Goal: Transaction & Acquisition: Purchase product/service

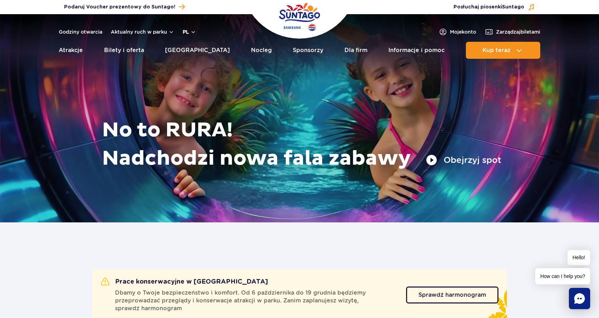
click at [188, 29] on button "pl" at bounding box center [189, 31] width 13 height 7
click at [194, 60] on button "EN" at bounding box center [193, 61] width 20 height 7
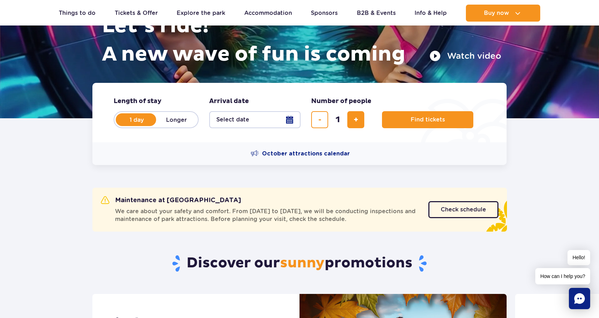
scroll to position [106, 0]
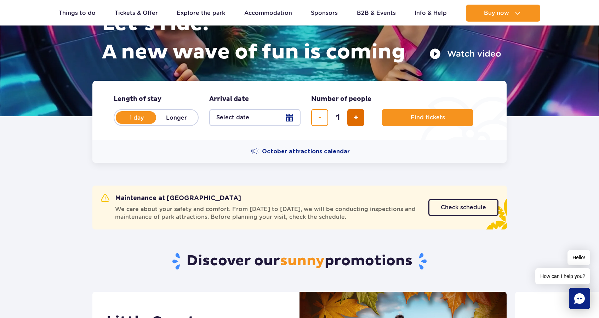
click at [356, 118] on span "add ticket" at bounding box center [356, 118] width 5 height 0
type input "2"
click at [275, 111] on button "Select date" at bounding box center [254, 117] width 91 height 17
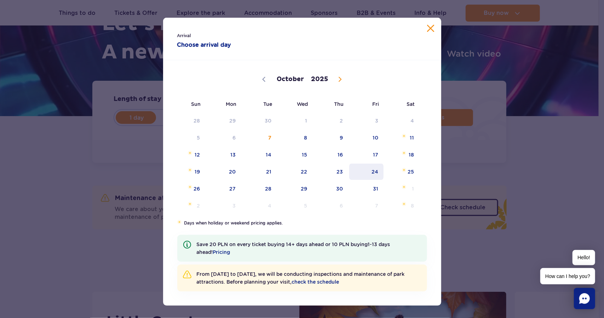
click at [377, 166] on span "24" at bounding box center [367, 172] width 36 height 16
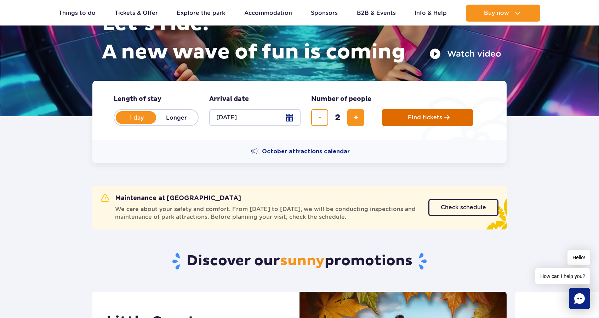
click at [432, 110] on button "Find tickets" at bounding box center [427, 117] width 91 height 17
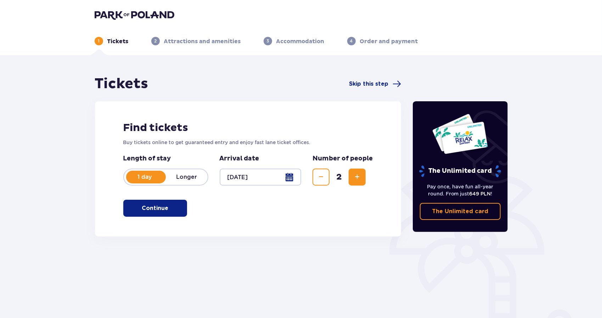
click at [315, 208] on div "Find tickets Buy tickets online to get guaranteed entry and enjoy fast lane tic…" at bounding box center [248, 168] width 306 height 135
click at [181, 202] on button "Continue" at bounding box center [155, 208] width 64 height 17
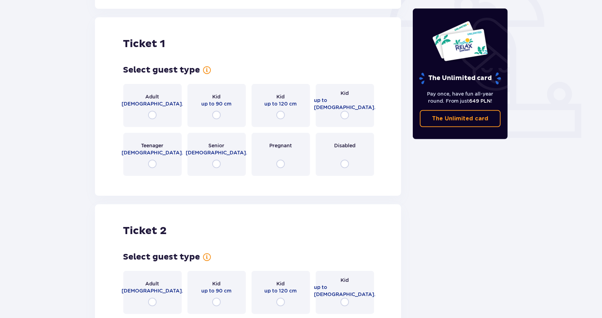
scroll to position [237, 0]
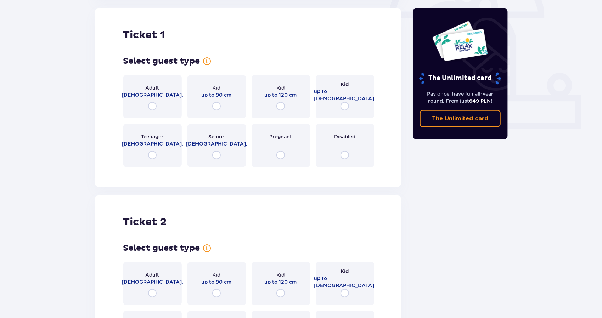
click at [161, 98] on div "Adult 18 - 65 y.o." at bounding box center [152, 96] width 58 height 43
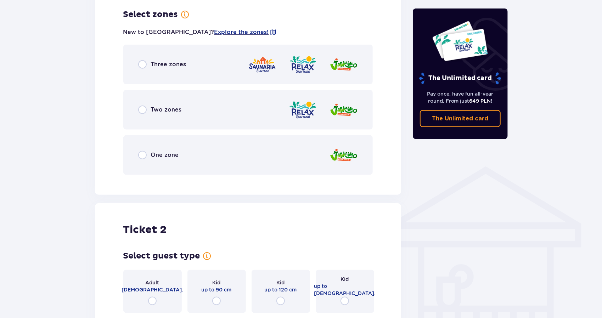
scroll to position [409, 0]
click at [246, 120] on div "Two zones" at bounding box center [248, 109] width 250 height 40
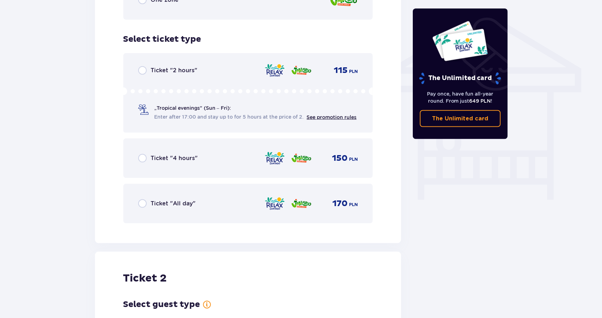
scroll to position [589, 0]
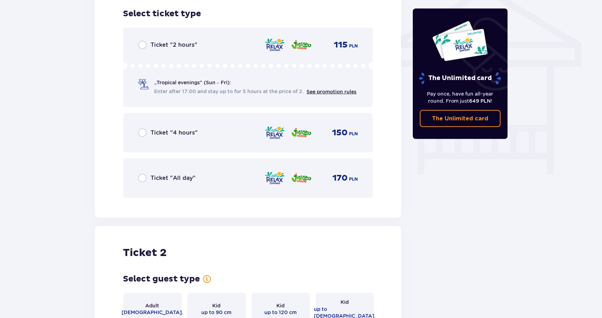
click at [235, 134] on div "Ticket "4 hours" 150 PLN" at bounding box center [248, 132] width 220 height 15
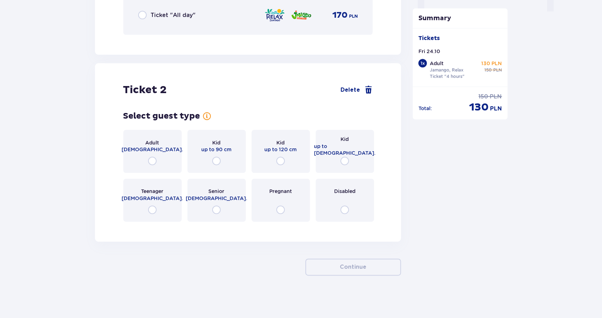
scroll to position [752, 0]
click at [152, 146] on span "Adult" at bounding box center [153, 142] width 14 height 7
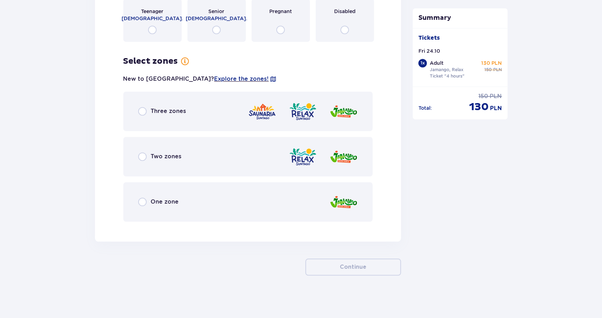
click at [192, 150] on div "Two zones" at bounding box center [248, 157] width 250 height 40
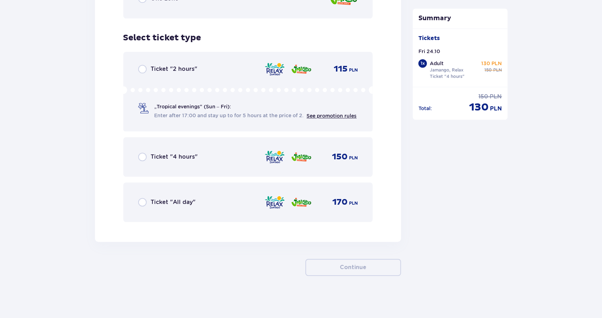
scroll to position [1136, 0]
click at [192, 150] on div "Ticket "4 hours" 150 PLN" at bounding box center [248, 156] width 220 height 15
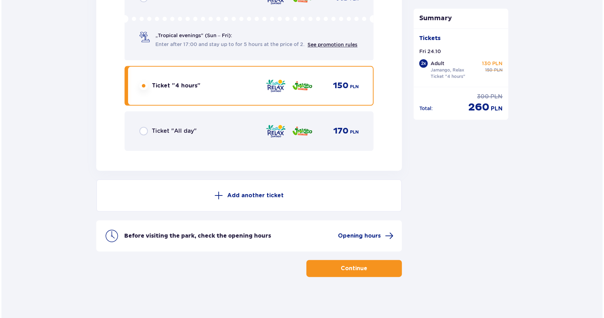
scroll to position [1208, 0]
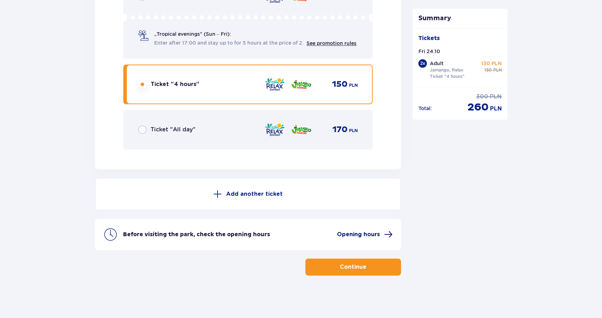
click at [374, 235] on span "Opening hours" at bounding box center [358, 235] width 43 height 8
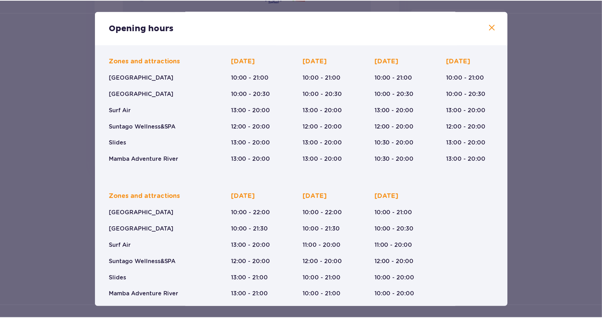
scroll to position [57, 0]
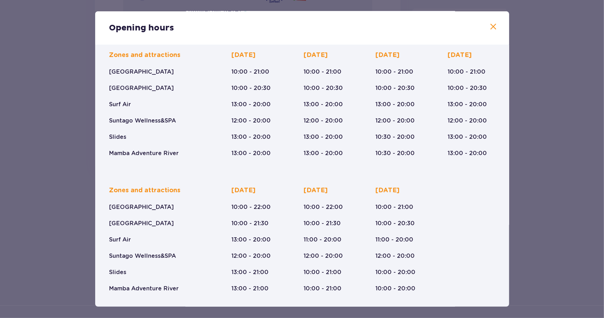
click at [494, 27] on span at bounding box center [494, 27] width 8 height 8
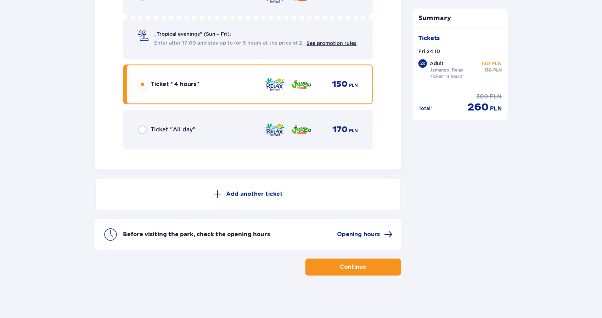
click at [364, 267] on span "button" at bounding box center [368, 267] width 8 height 8
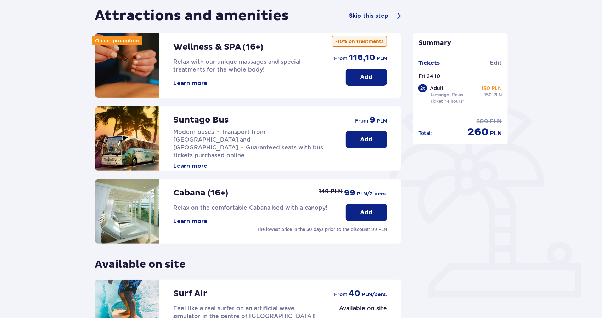
scroll to position [71, 0]
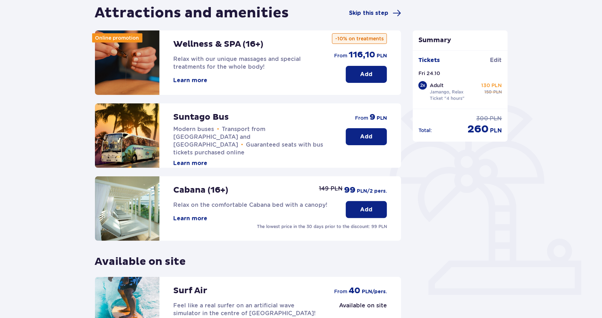
click at [365, 134] on p "Add" at bounding box center [366, 137] width 12 height 8
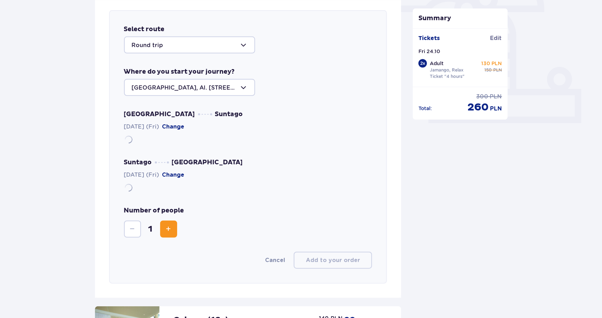
scroll to position [244, 0]
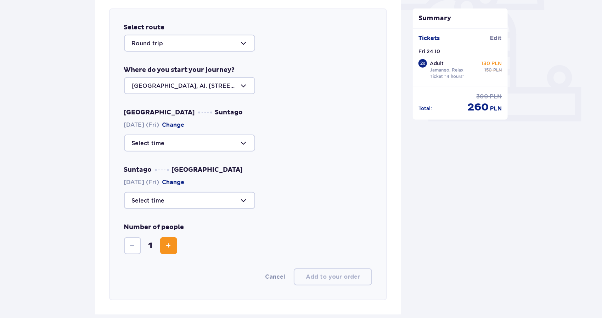
click at [231, 92] on div at bounding box center [189, 85] width 131 height 17
click at [222, 105] on div "Warsaw, Al. Jerozolimskie 56" at bounding box center [189, 111] width 115 height 16
click at [217, 139] on div at bounding box center [189, 143] width 131 height 17
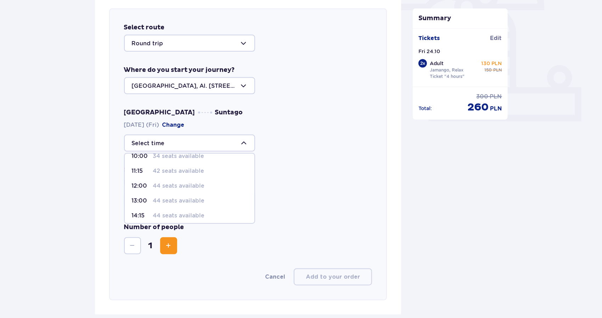
scroll to position [35, 0]
click at [182, 205] on p "44 seats available" at bounding box center [179, 204] width 52 height 8
type input "13:00"
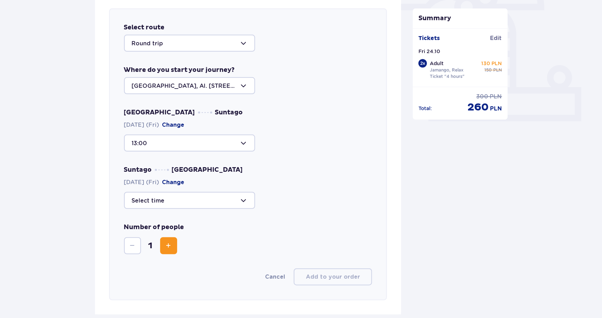
click at [214, 148] on div at bounding box center [189, 143] width 131 height 17
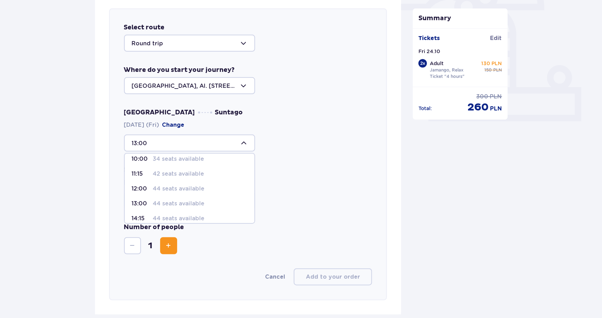
click at [191, 202] on p "44 seats available" at bounding box center [179, 204] width 52 height 8
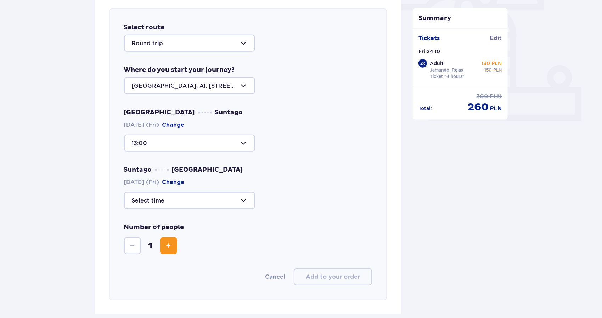
click at [244, 146] on div at bounding box center [189, 143] width 131 height 17
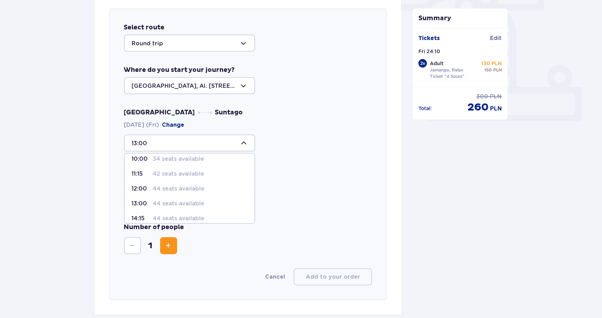
click at [166, 205] on p "44 seats available" at bounding box center [179, 204] width 52 height 8
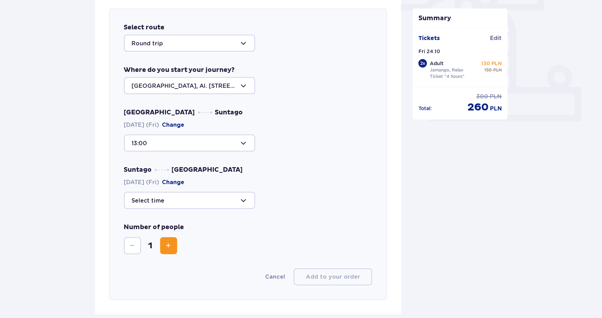
click at [224, 201] on div at bounding box center [189, 200] width 131 height 17
click at [201, 217] on p "41 seats available" at bounding box center [178, 216] width 50 height 8
type input "18:30"
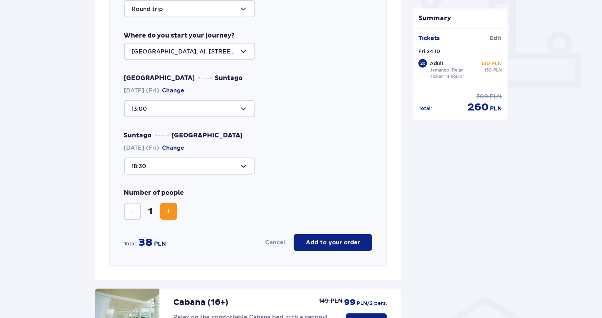
scroll to position [280, 0]
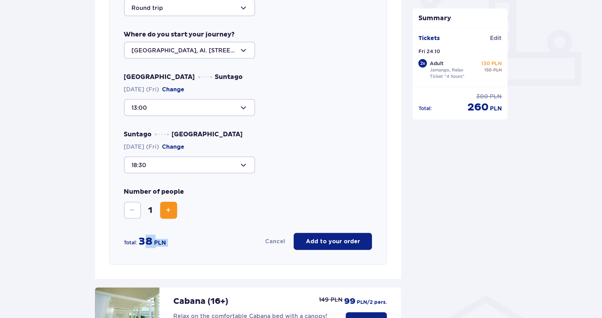
drag, startPoint x: 143, startPoint y: 242, endPoint x: 182, endPoint y: 243, distance: 39.0
click at [182, 243] on div "Total: 38 PLN Cancel Add to your order" at bounding box center [248, 241] width 248 height 17
click at [198, 238] on div "Cancel Add to your order" at bounding box center [272, 241] width 200 height 17
click at [169, 203] on button "Increase" at bounding box center [168, 210] width 17 height 17
click at [189, 215] on div "Number of people 2" at bounding box center [248, 203] width 248 height 31
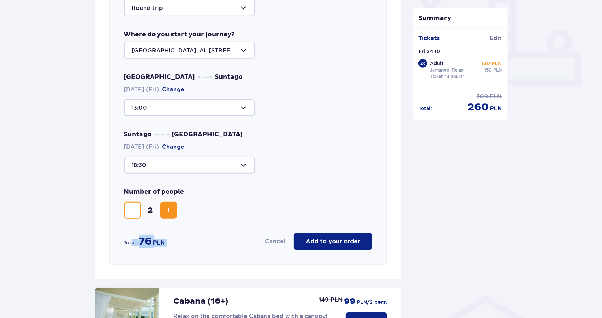
drag, startPoint x: 169, startPoint y: 243, endPoint x: 132, endPoint y: 236, distance: 36.7
click at [132, 236] on div "Total: 76 PLN Cancel Add to your order" at bounding box center [248, 241] width 248 height 17
drag, startPoint x: 242, startPoint y: 217, endPoint x: 247, endPoint y: 220, distance: 5.9
click at [242, 217] on div "Number of people 2" at bounding box center [248, 203] width 248 height 31
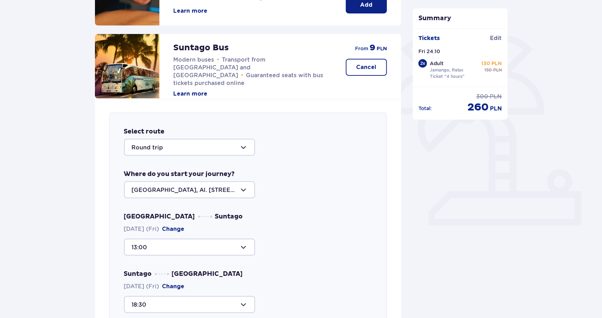
scroll to position [138, 0]
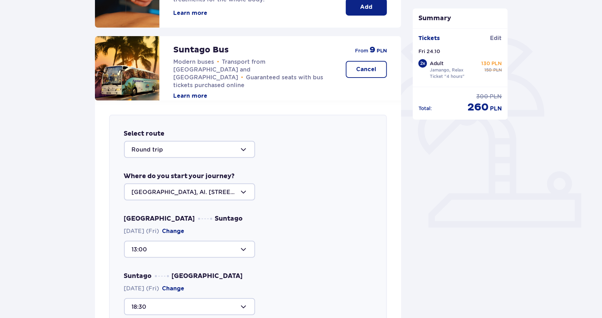
drag, startPoint x: 203, startPoint y: 91, endPoint x: 338, endPoint y: 135, distance: 142.2
click at [338, 135] on div "Select route Round trip" at bounding box center [248, 144] width 248 height 28
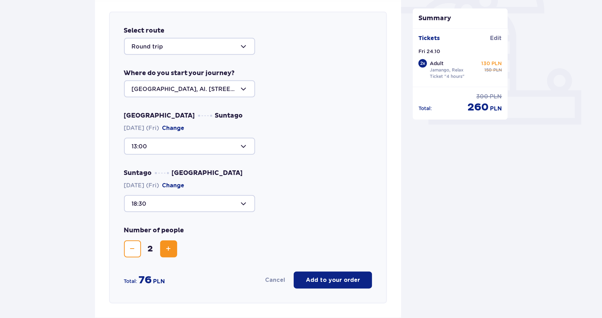
scroll to position [244, 0]
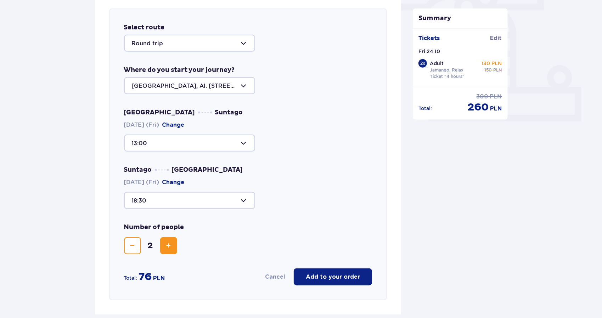
click at [328, 275] on p "Add to your order" at bounding box center [333, 277] width 54 height 8
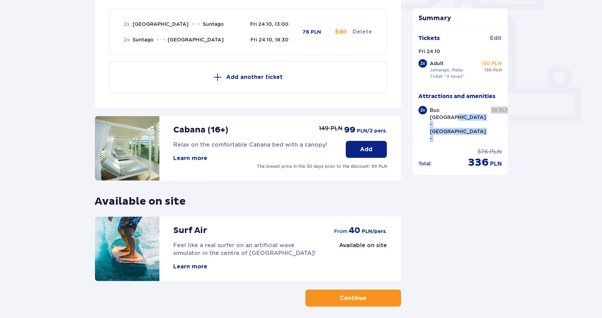
drag, startPoint x: 479, startPoint y: 112, endPoint x: 500, endPoint y: 114, distance: 21.4
click at [500, 113] on div "Bus: Warsaw - Suntago - Warsaw Fri 24.10.25, 13:00 - Fri 24.10.25, 18:30 38 PLN" at bounding box center [469, 134] width 79 height 55
click at [492, 115] on div "Bus: Warsaw - Suntago - Warsaw Fri 24.10.25, 13:00 - Fri 24.10.25, 18:30 38 PLN" at bounding box center [469, 134] width 79 height 55
drag, startPoint x: 484, startPoint y: 108, endPoint x: 499, endPoint y: 110, distance: 15.4
click at [499, 110] on p "38 PLN" at bounding box center [500, 110] width 18 height 7
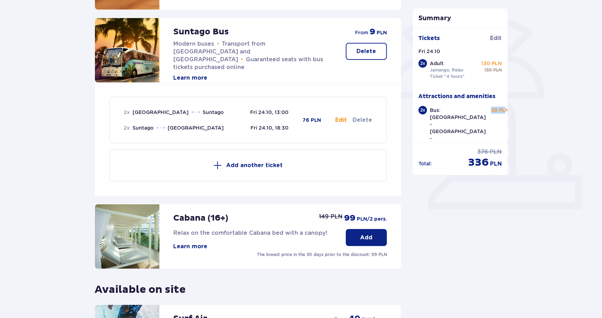
scroll to position [138, 0]
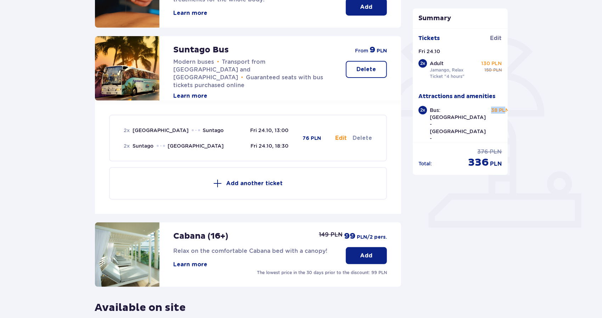
click at [201, 92] on button "Learn more" at bounding box center [191, 96] width 34 height 8
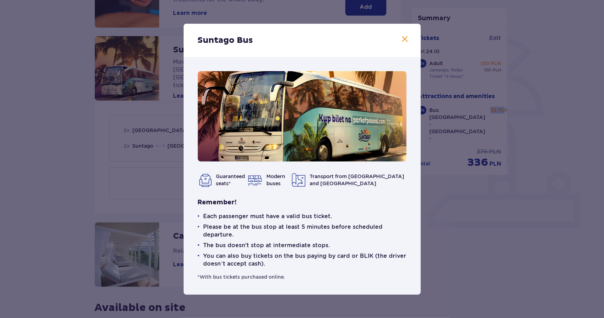
click at [407, 37] on span at bounding box center [405, 39] width 8 height 8
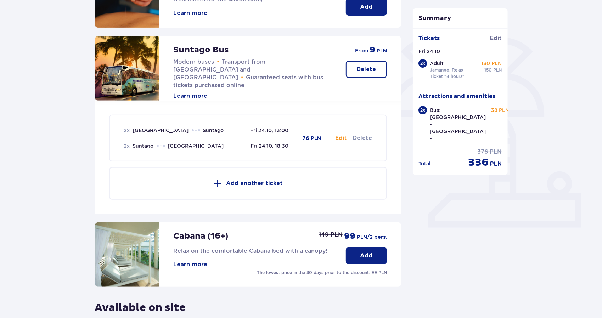
click at [513, 121] on div "Attractions and amenities Skip this step Online promotion Wellness & SPA (16+) …" at bounding box center [301, 186] width 602 height 538
drag, startPoint x: 479, startPoint y: 111, endPoint x: 546, endPoint y: 102, distance: 67.9
click at [546, 102] on div "Attractions and amenities Skip this step Online promotion Wellness & SPA (16+) …" at bounding box center [301, 186] width 602 height 538
click at [510, 113] on div "Summary Ticket added to cart Tickets Edit Fri 24.10 2 x Adult Jamango, Relax Ti…" at bounding box center [460, 175] width 106 height 476
drag, startPoint x: 482, startPoint y: 109, endPoint x: 530, endPoint y: 108, distance: 48.2
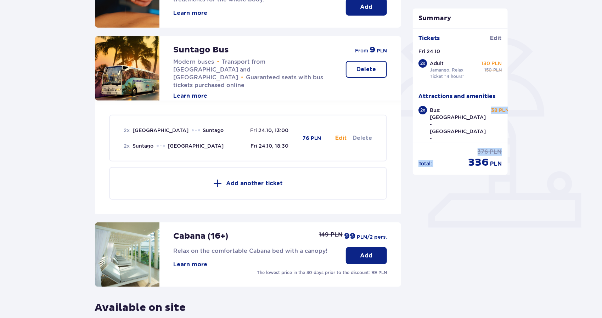
click at [536, 106] on div "Attractions and amenities Skip this step Online promotion Wellness & SPA (16+) …" at bounding box center [301, 186] width 602 height 538
click at [509, 112] on div "Summary Ticket added to cart Tickets Edit Fri 24.10 2 x Adult Jamango, Relax Ti…" at bounding box center [460, 175] width 106 height 476
drag, startPoint x: 481, startPoint y: 108, endPoint x: 522, endPoint y: 110, distance: 40.8
click at [516, 110] on div "Attractions and amenities Skip this step Online promotion Wellness & SPA (16+) …" at bounding box center [301, 186] width 602 height 538
click at [508, 112] on div "Summary Ticket added to cart Tickets Edit Fri 24.10 2 x Adult Jamango, Relax Ti…" at bounding box center [460, 175] width 106 height 476
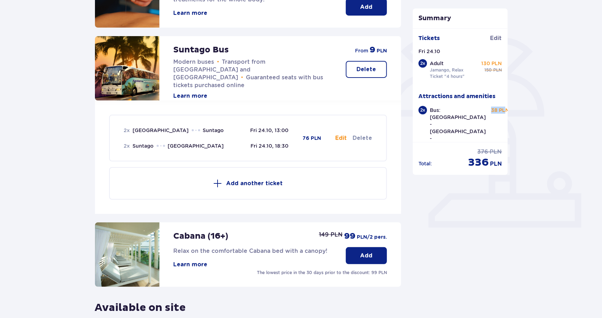
drag, startPoint x: 482, startPoint y: 107, endPoint x: 518, endPoint y: 107, distance: 35.4
click at [508, 106] on div "Summary Ticket added to cart Tickets Edit Fri 24.10 2 x Adult Jamango, Relax Ti…" at bounding box center [460, 175] width 106 height 476
click at [518, 107] on div "Attractions and amenities Skip this step Online promotion Wellness & SPA (16+) …" at bounding box center [301, 186] width 602 height 538
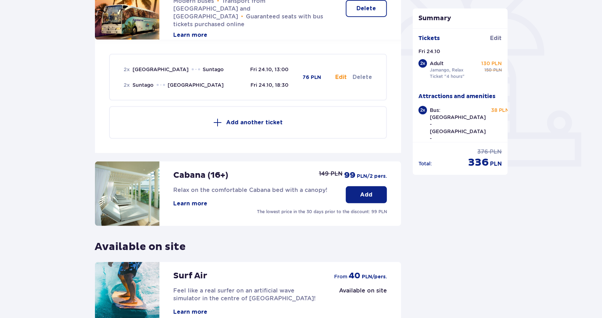
scroll to position [209, 0]
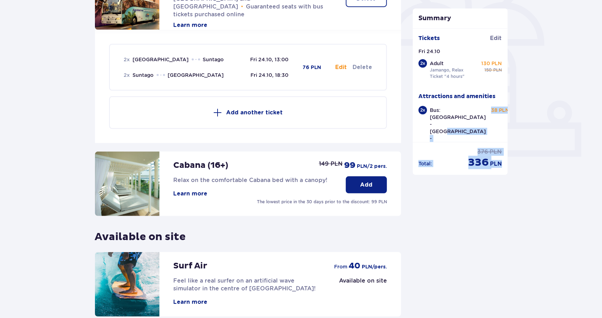
drag, startPoint x: 481, startPoint y: 113, endPoint x: 512, endPoint y: 109, distance: 31.0
click at [512, 110] on div "Summary Ticket added to cart Tickets Edit Fri 24.10 2 x Adult Jamango, Relax Ti…" at bounding box center [460, 104] width 106 height 476
click at [436, 145] on div "Total : regular price 376 PLN discounted price 336 PLN" at bounding box center [460, 155] width 95 height 27
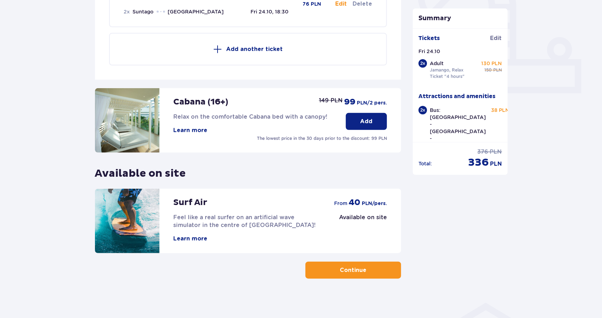
scroll to position [275, 0]
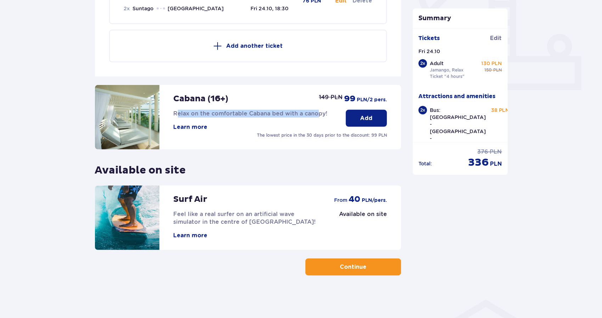
drag, startPoint x: 176, startPoint y: 112, endPoint x: 316, endPoint y: 117, distance: 139.9
click at [316, 117] on span "Relax on the comfortable Cabana bed with a canopy!" at bounding box center [251, 113] width 154 height 7
click at [276, 164] on div "Online promotion Wellness & SPA (16+) Relax with our unique massages and specia…" at bounding box center [248, 38] width 306 height 424
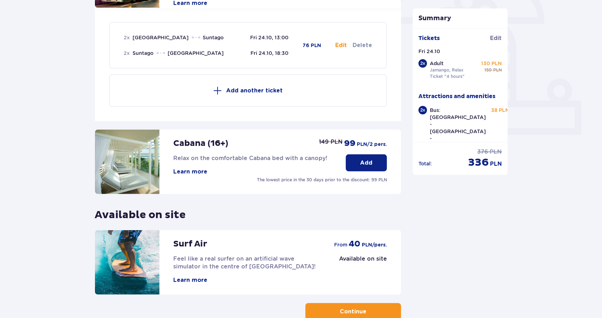
scroll to position [98, 0]
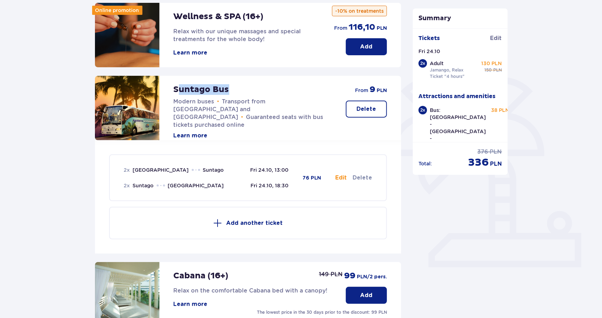
drag, startPoint x: 235, startPoint y: 90, endPoint x: 178, endPoint y: 87, distance: 57.1
click at [178, 88] on div "Suntago Bus Modern buses • Transport from Warsaw and Żyrardów • Guaranteed seat…" at bounding box center [253, 108] width 158 height 64
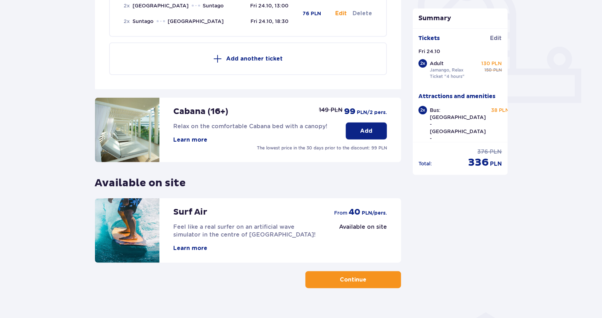
scroll to position [275, 0]
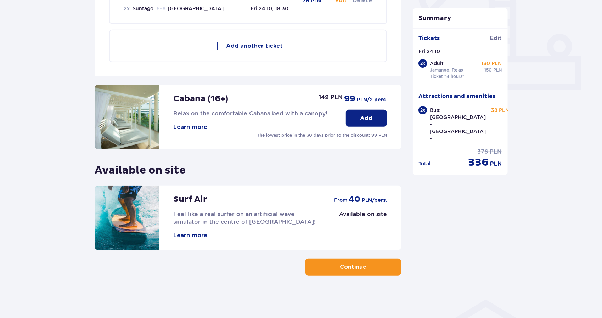
click at [368, 271] on button "Continue" at bounding box center [353, 266] width 96 height 17
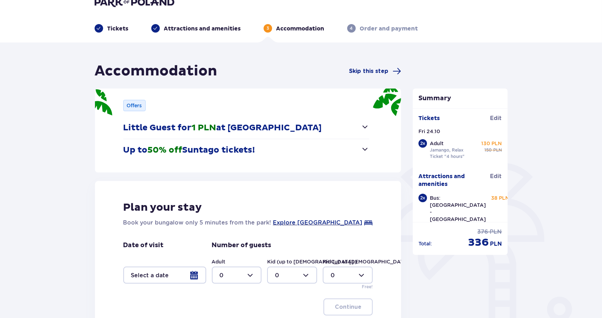
scroll to position [35, 0]
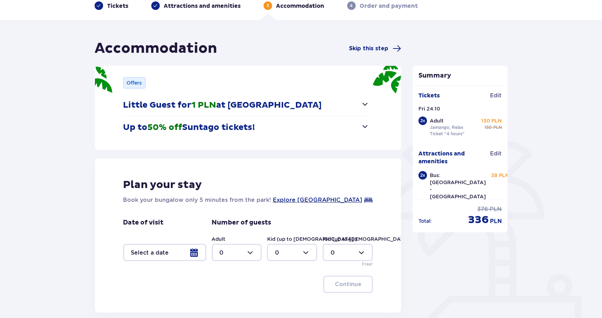
click at [353, 127] on button "Up to 50% off Suntago tickets!" at bounding box center [246, 128] width 246 height 22
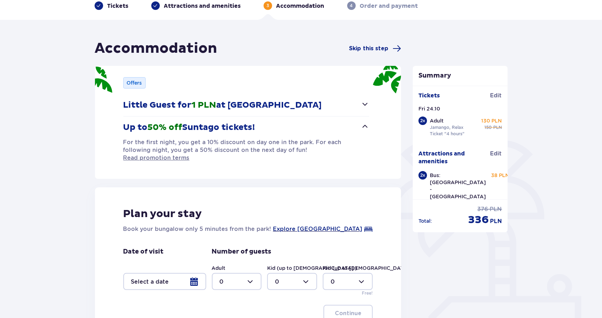
click at [353, 127] on button "Up to 50% off Suntago tickets!" at bounding box center [246, 128] width 246 height 22
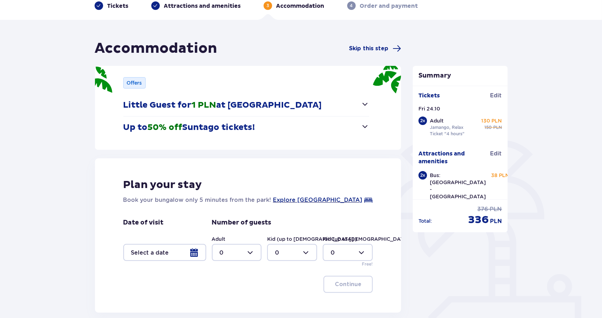
click at [363, 103] on span "button" at bounding box center [364, 104] width 8 height 8
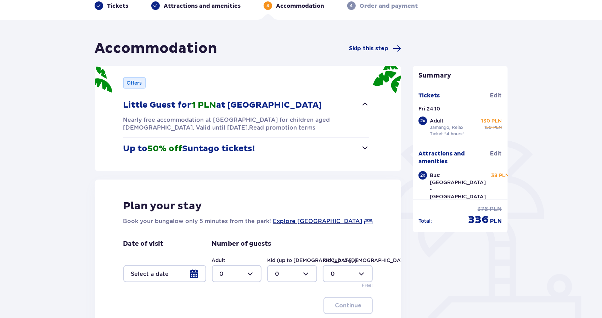
click at [363, 103] on span "button" at bounding box center [364, 104] width 8 height 8
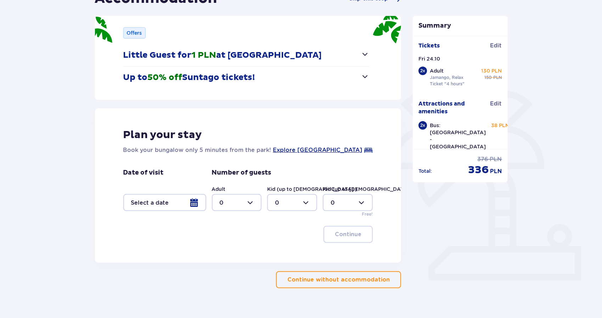
scroll to position [98, 0]
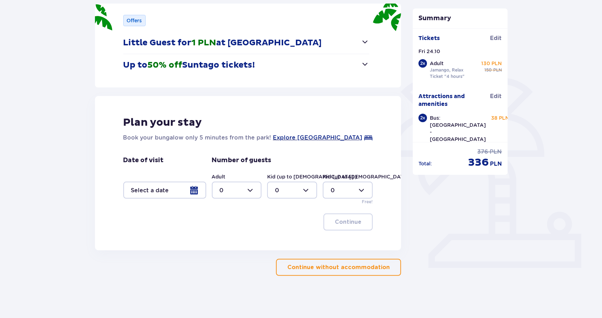
click at [373, 274] on button "Continue without accommodation" at bounding box center [338, 267] width 125 height 17
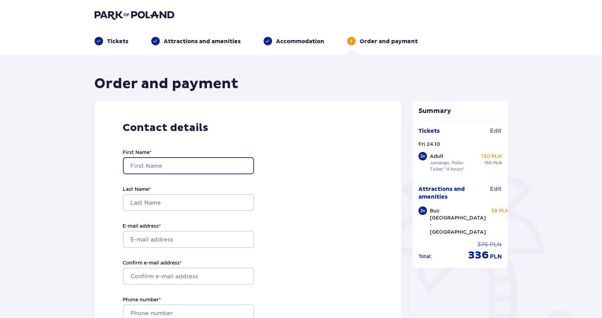
click at [188, 162] on input "First Name *" at bounding box center [188, 165] width 131 height 17
type input "Yi"
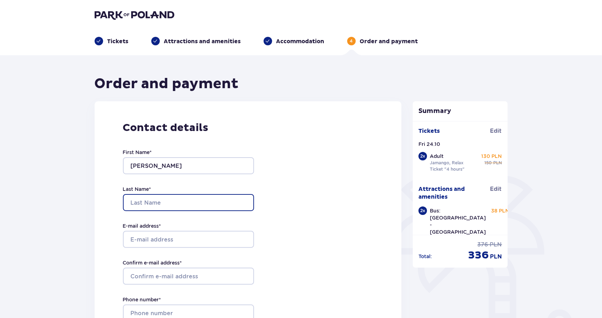
type input "Hao"
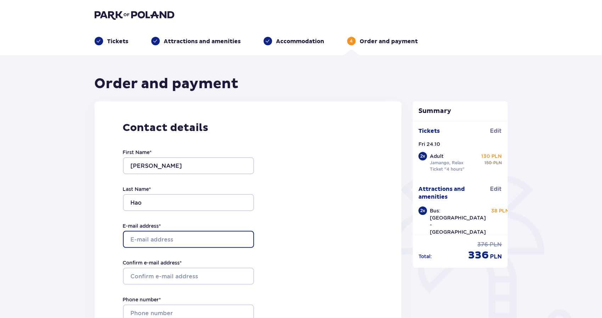
type input "y.hao@tue.nl"
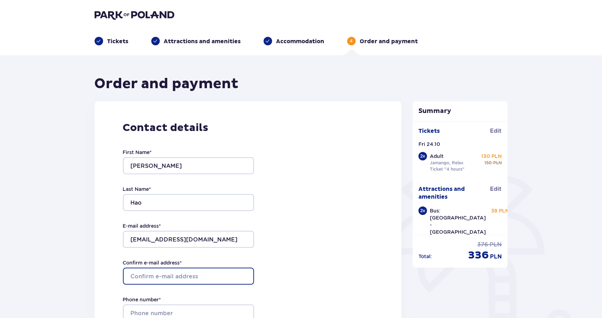
type input "y.hao@tue.nl"
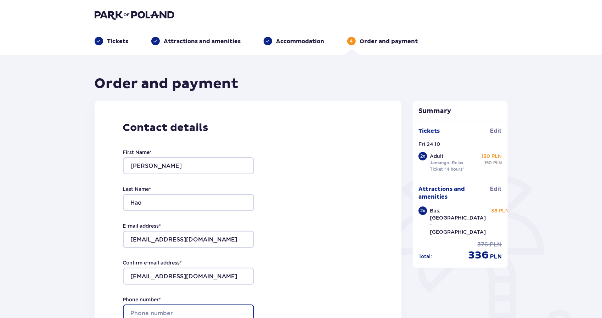
type input "666337384"
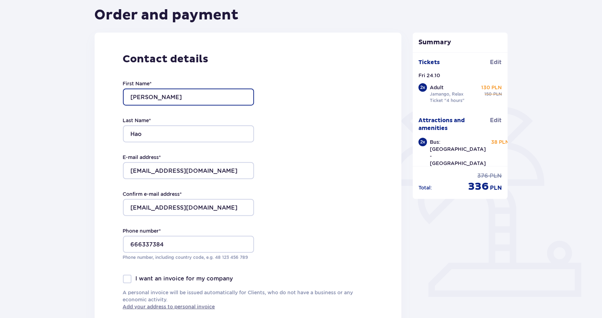
scroll to position [71, 0]
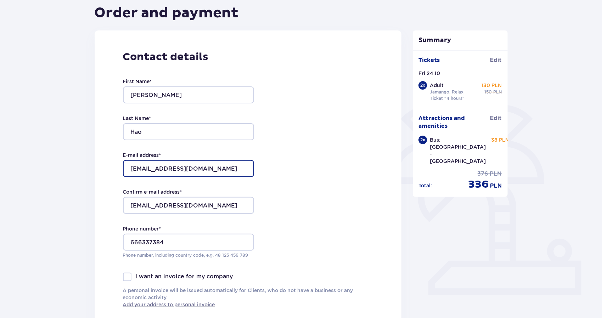
click at [200, 170] on input "y.hao@tue.nl" at bounding box center [188, 168] width 131 height 17
type input "Nuckler1993@gmail.com"
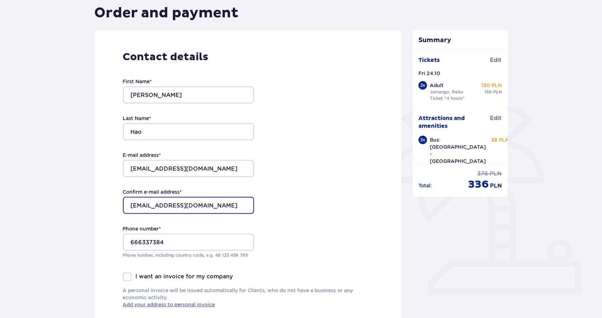
click at [222, 202] on input "y.hao@tue.nl" at bounding box center [188, 205] width 131 height 17
type input "Nuckler1993@gmail.com"
click at [288, 214] on div "Contact details First Name * Yi Last Name * Hao E-mail address * Nuckler1993@gm…" at bounding box center [248, 178] width 307 height 297
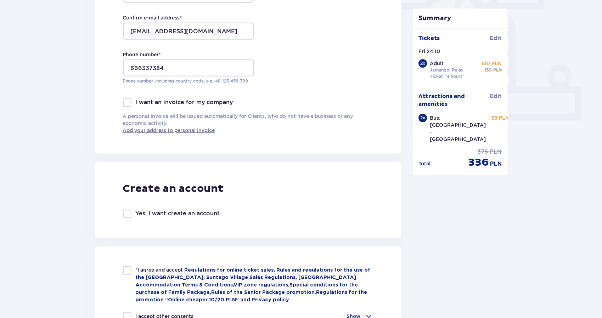
scroll to position [248, 0]
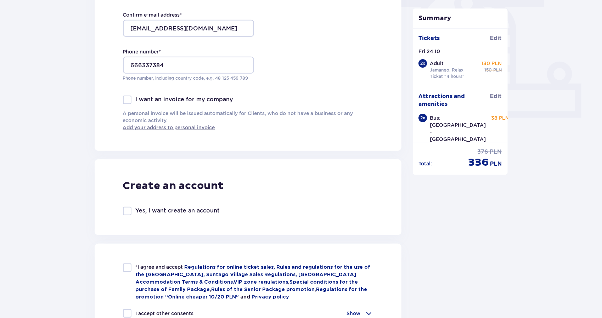
click at [196, 212] on p "Yes, I want create an account" at bounding box center [178, 211] width 84 height 8
checkbox input "true"
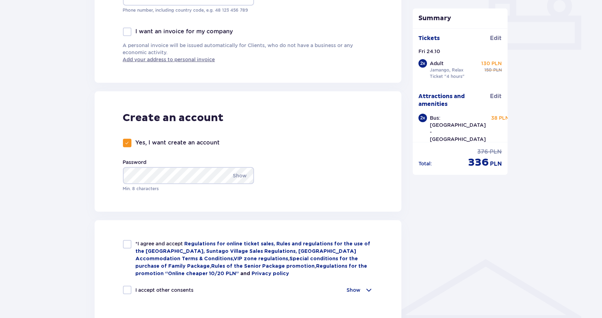
scroll to position [319, 0]
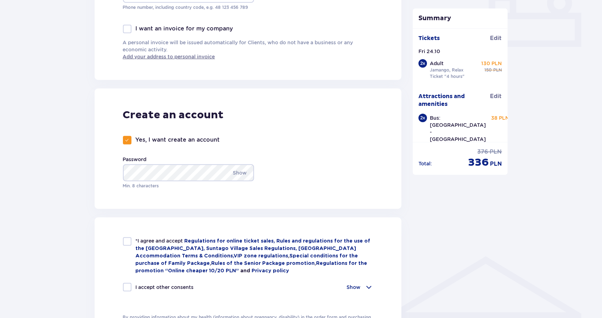
click at [354, 136] on div "Create an account Yes, I want create an account Password Show Min. 8 characters" at bounding box center [248, 149] width 307 height 120
click at [238, 173] on p "Show" at bounding box center [240, 172] width 14 height 17
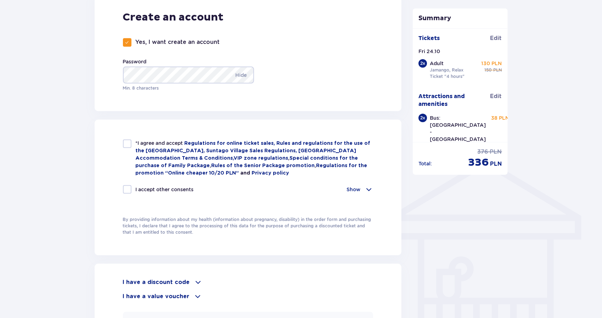
scroll to position [425, 0]
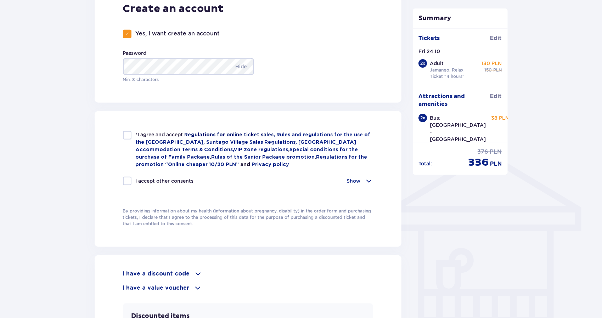
click at [257, 136] on link "Regulations for online ticket sales," at bounding box center [230, 134] width 92 height 5
click at [130, 136] on div at bounding box center [127, 135] width 8 height 8
checkbox input "true"
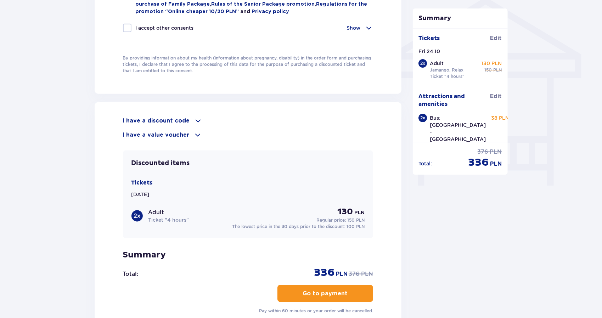
scroll to position [602, 0]
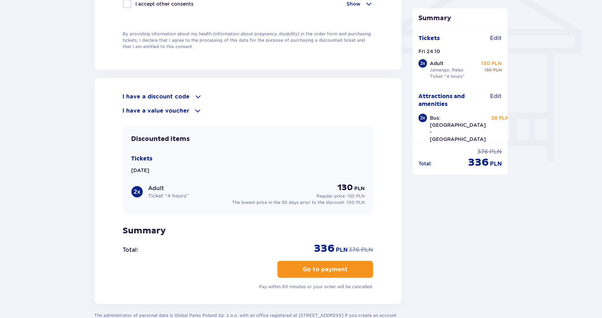
click at [195, 94] on span at bounding box center [198, 96] width 8 height 8
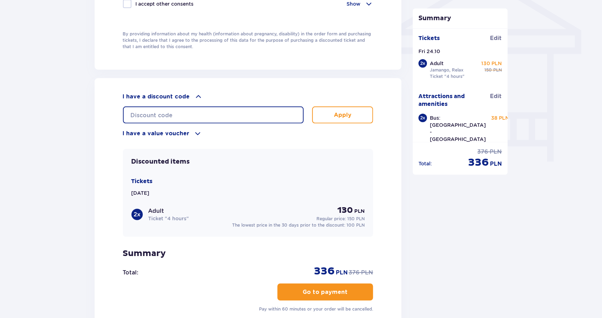
click at [208, 111] on input "text" at bounding box center [213, 115] width 181 height 17
paste input "Kod Już Zastosowany"
type input "Kod Już Zastosowany"
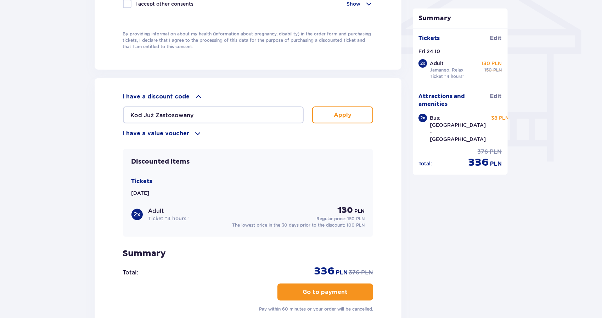
click at [348, 112] on p "Apply" at bounding box center [343, 115] width 18 height 8
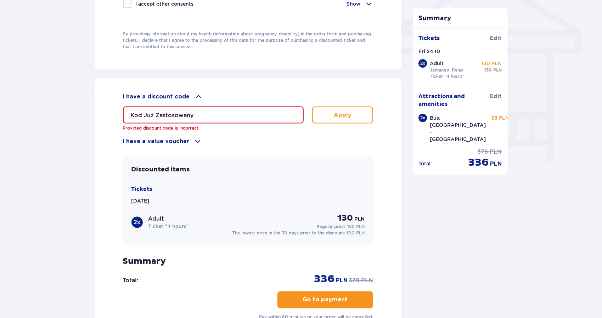
click at [252, 110] on input "Kod Już Zastosowany" at bounding box center [213, 115] width 181 height 17
drag, startPoint x: 252, startPoint y: 110, endPoint x: 239, endPoint y: 113, distance: 13.8
click at [320, 113] on button "Apply" at bounding box center [342, 115] width 61 height 17
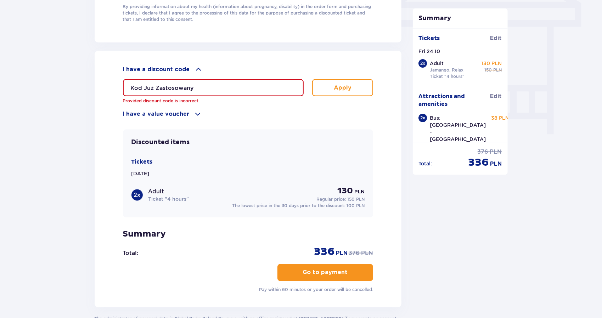
scroll to position [673, 0]
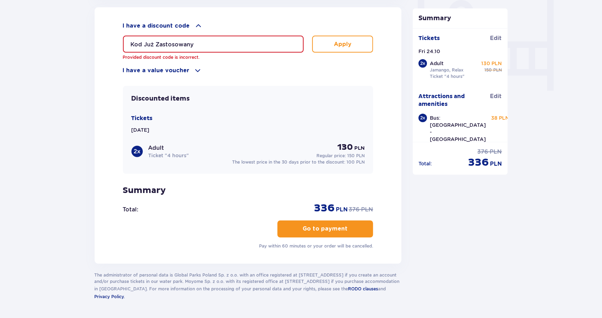
click at [314, 226] on p "Go to payment" at bounding box center [325, 229] width 45 height 8
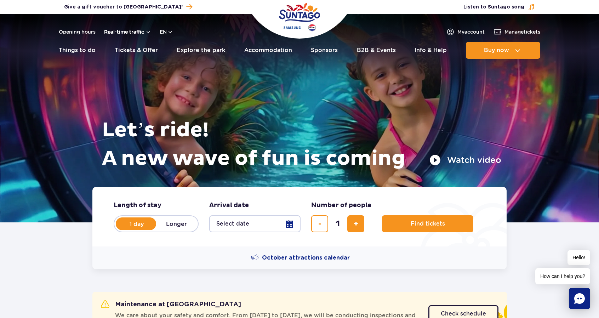
click at [150, 33] on button "Real-time traffic" at bounding box center [127, 32] width 47 height 6
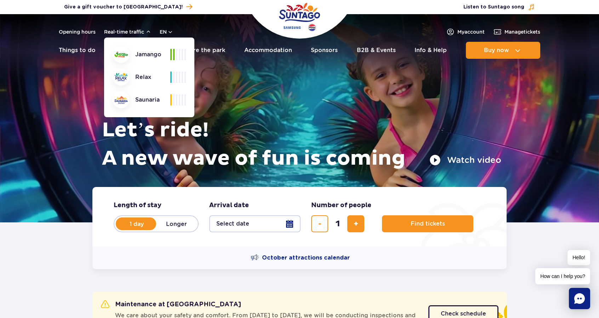
click at [400, 104] on div "Let’s ride! A new wave of fun is coming Watch video" at bounding box center [300, 109] width 404 height 155
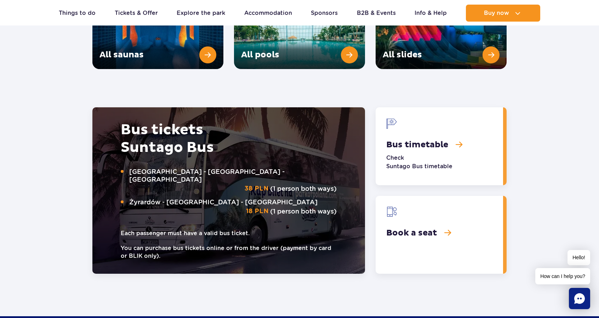
scroll to position [1027, 0]
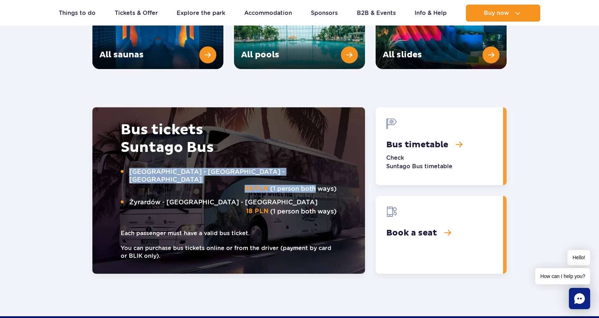
drag, startPoint x: 131, startPoint y: 166, endPoint x: 312, endPoint y: 165, distance: 180.6
click at [312, 168] on p "Warsaw - Suntago - Warsaw 38 PLN (1 person both ways)" at bounding box center [229, 180] width 216 height 25
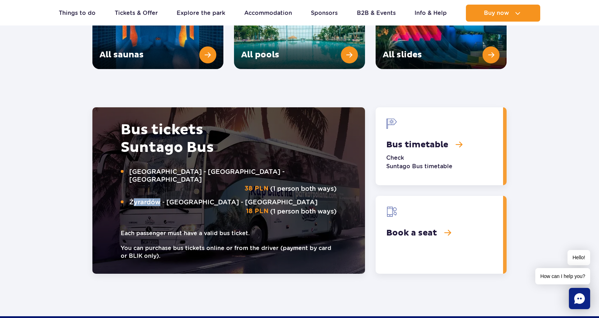
drag, startPoint x: 131, startPoint y: 181, endPoint x: 159, endPoint y: 181, distance: 28.0
click at [159, 198] on span "Żyrardów - Suntago - Żyrardów" at bounding box center [233, 202] width 208 height 8
click at [136, 198] on span "Żyrardów - Suntago - Żyrardów" at bounding box center [233, 202] width 208 height 8
drag, startPoint x: 131, startPoint y: 178, endPoint x: 159, endPoint y: 180, distance: 28.7
click at [159, 198] on span "Żyrardów - Suntago - Żyrardów" at bounding box center [233, 202] width 208 height 8
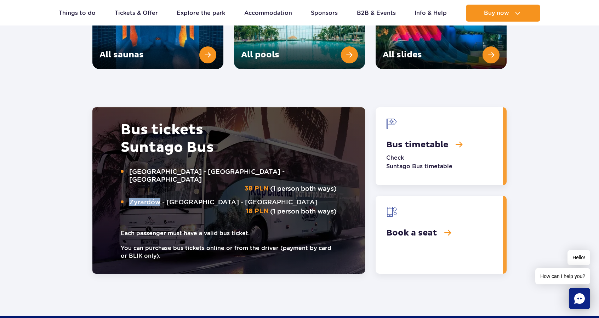
copy span "Żyrardów"
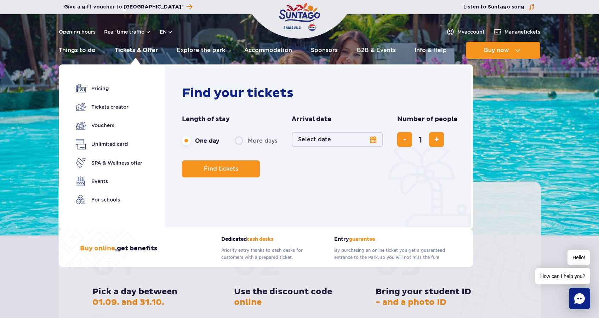
click at [147, 51] on link "Tickets & Offer" at bounding box center [136, 50] width 43 height 17
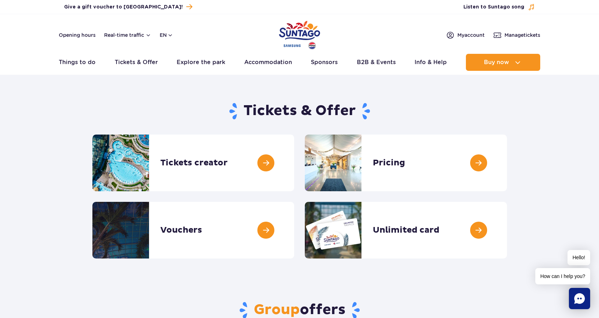
click at [137, 34] on button "Real-time traffic" at bounding box center [127, 35] width 47 height 6
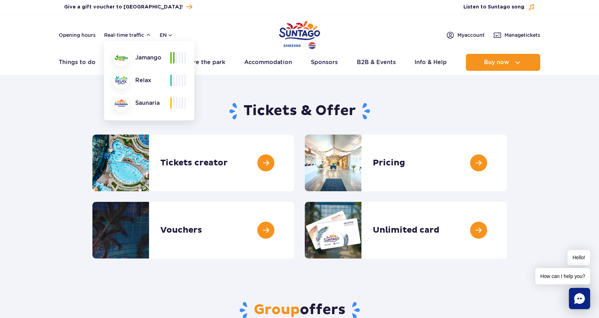
click at [167, 25] on header "Opening hours Real-time traffic Real-time traffic Jamango Relax Saunaria en PL …" at bounding box center [299, 44] width 599 height 61
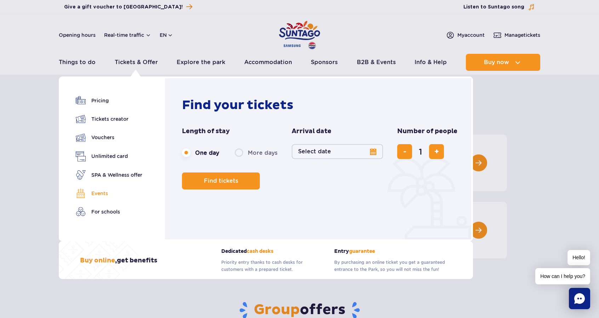
click at [92, 194] on link "Events" at bounding box center [109, 193] width 67 height 10
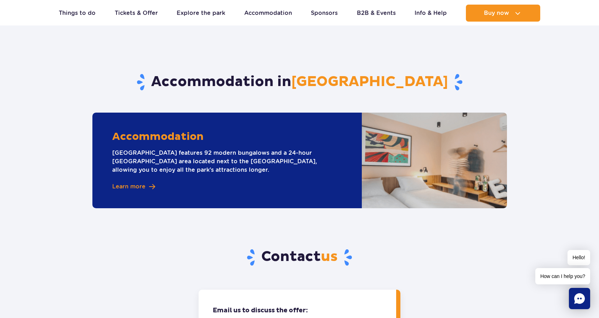
scroll to position [1877, 0]
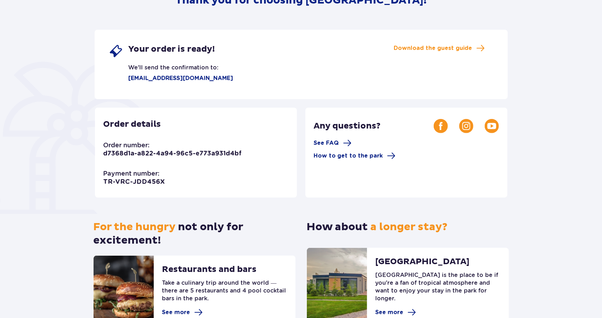
scroll to position [106, 0]
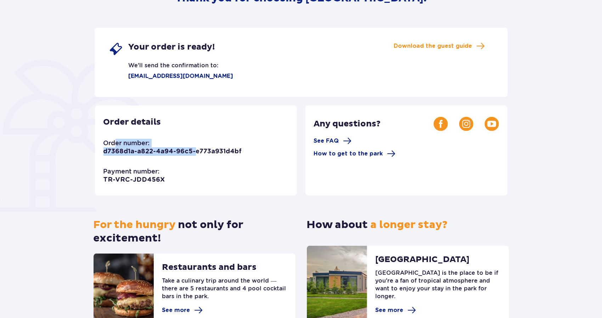
drag, startPoint x: 160, startPoint y: 165, endPoint x: 117, endPoint y: 140, distance: 50.0
click at [117, 140] on div "Order details Order number: d7368d1a-a822-4a94-96c5-e773a931d4bf Payment number…" at bounding box center [196, 151] width 202 height 90
click at [176, 170] on div "Order details Order number: d7368d1a-a822-4a94-96c5-e773a931d4bf Payment number…" at bounding box center [196, 151] width 202 height 90
click at [173, 181] on div "Order details Order number: d7368d1a-a822-4a94-96c5-e773a931d4bf Payment number…" at bounding box center [196, 151] width 202 height 90
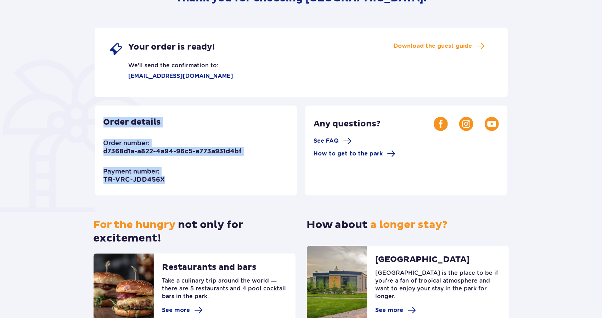
drag, startPoint x: 175, startPoint y: 180, endPoint x: 96, endPoint y: 120, distance: 99.1
click at [96, 120] on div "Order details Order number: d7368d1a-a822-4a94-96c5-e773a931d4bf Payment number…" at bounding box center [196, 151] width 202 height 90
copy div "Order details Order number: d7368d1a-a822-4a94-96c5-e773a931d4bf Payment number…"
click at [238, 130] on div "Order details Order number: d7368d1a-a822-4a94-96c5-e773a931d4bf Payment number…" at bounding box center [196, 151] width 202 height 90
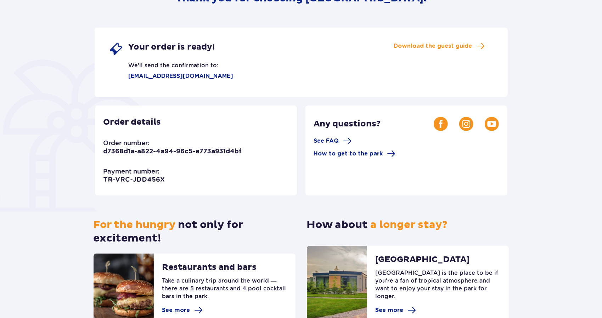
click at [143, 152] on p "d7368d1a-a822-4a94-96c5-e773a931d4bf" at bounding box center [172, 151] width 138 height 8
copy p "d7368d1a-a822-4a94-96c5-e773a931d4bf"
click at [432, 53] on div "Your order is ready! We'll send the confirmation to: Nuckler1993@gmail.com Down…" at bounding box center [301, 62] width 413 height 69
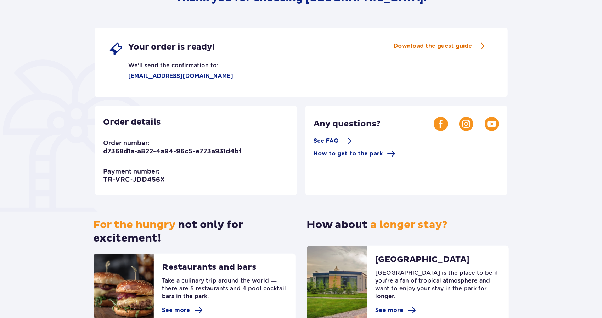
click at [433, 47] on span "Download the guest guide" at bounding box center [433, 46] width 78 height 8
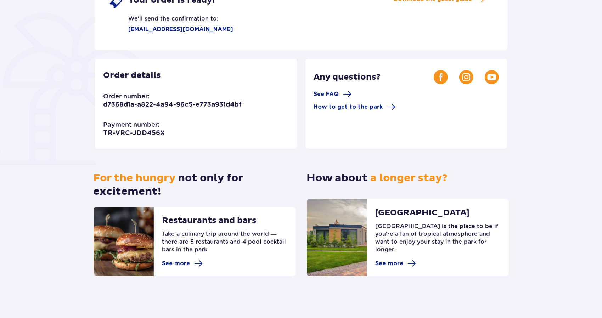
scroll to position [154, 0]
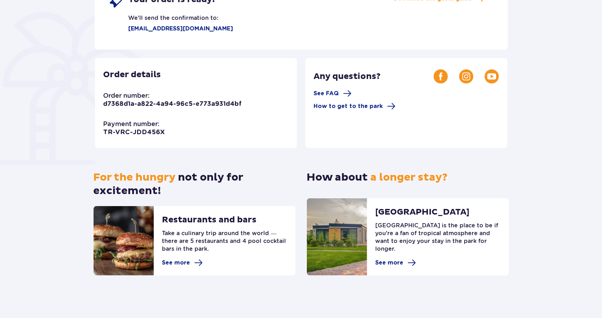
click at [145, 131] on p "TR-VRC-JDD456X" at bounding box center [134, 132] width 62 height 8
copy p "TR-VRC-JDD456X"
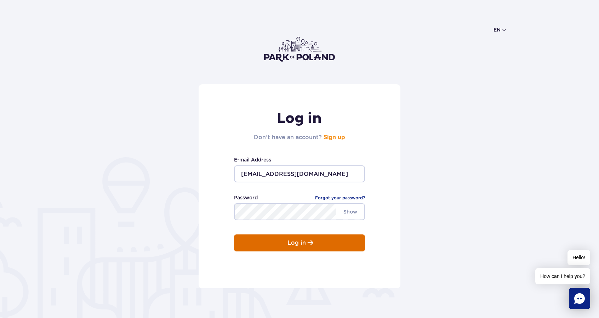
click at [325, 238] on button "Log in" at bounding box center [299, 242] width 131 height 17
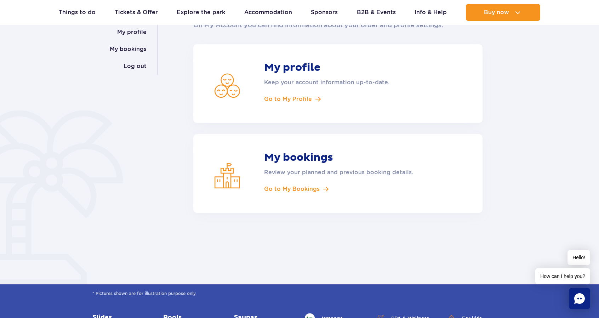
scroll to position [106, 0]
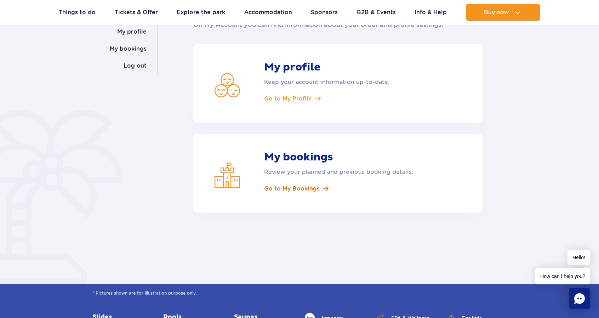
click at [313, 187] on span "Go to My Bookings" at bounding box center [292, 189] width 56 height 8
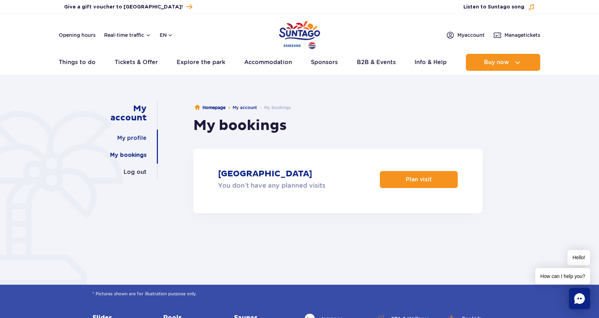
click at [137, 133] on link "My profile" at bounding box center [131, 138] width 29 height 17
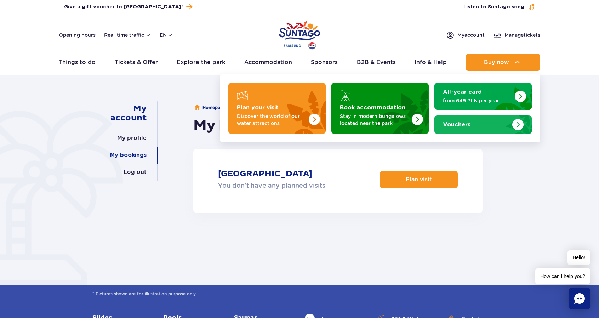
click at [482, 123] on div "Vouchers" at bounding box center [483, 124] width 80 height 7
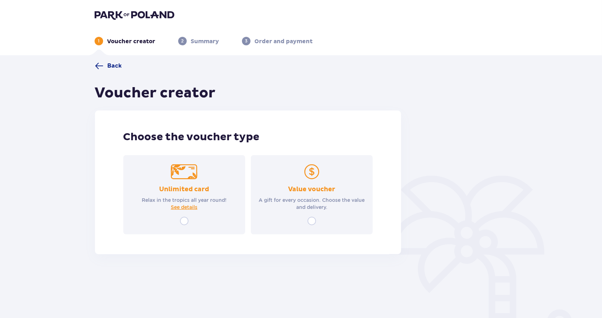
click at [111, 71] on div "Back Voucher creator Choose the voucher type Unlimited card Relax in the tropic…" at bounding box center [248, 158] width 306 height 193
click at [110, 65] on span "Back" at bounding box center [115, 66] width 14 height 8
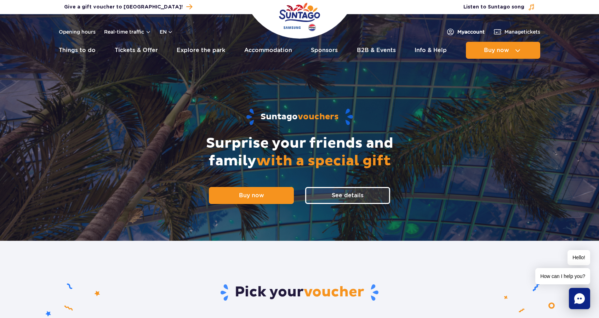
click at [465, 33] on span "My account" at bounding box center [471, 31] width 27 height 7
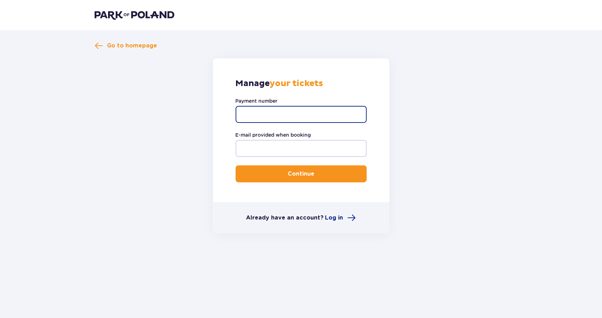
click at [299, 114] on input "Payment number" at bounding box center [300, 114] width 131 height 17
paste input "TR-VRC-JDD456X"
type input "TR-VRC-JDD456X"
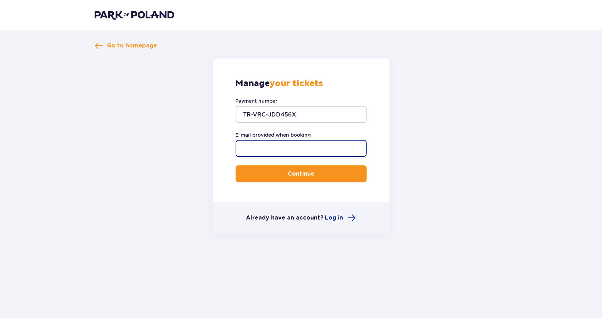
click at [285, 149] on input "E-mail provided when booking" at bounding box center [300, 148] width 131 height 17
type input "Nuckler1993@gmail.com"
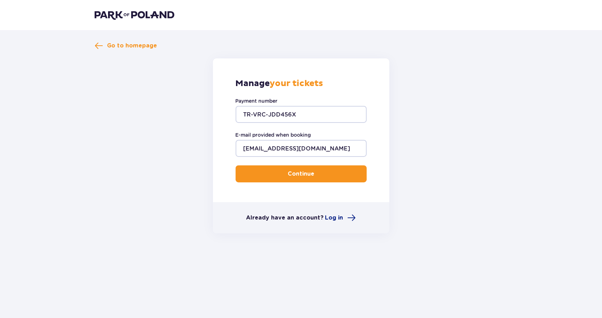
click at [297, 178] on button "Continue" at bounding box center [300, 173] width 131 height 17
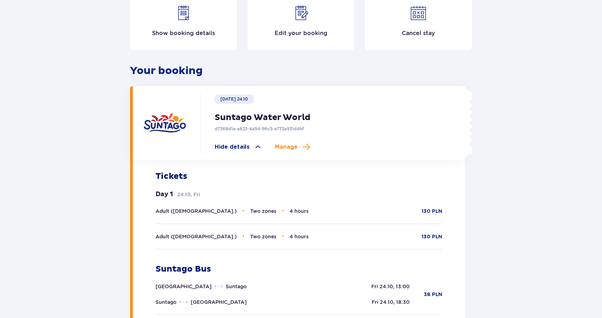
scroll to position [106, 0]
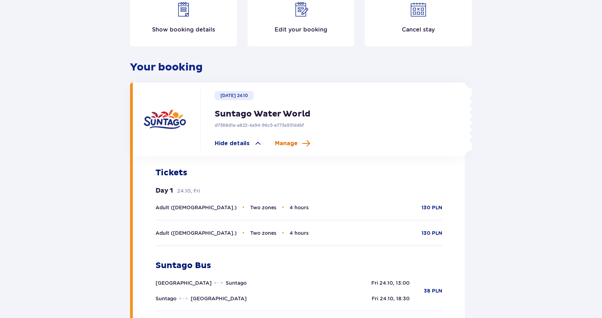
click at [303, 145] on span at bounding box center [306, 143] width 8 height 8
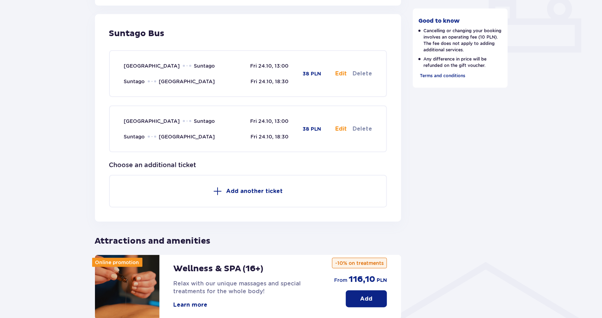
scroll to position [319, 0]
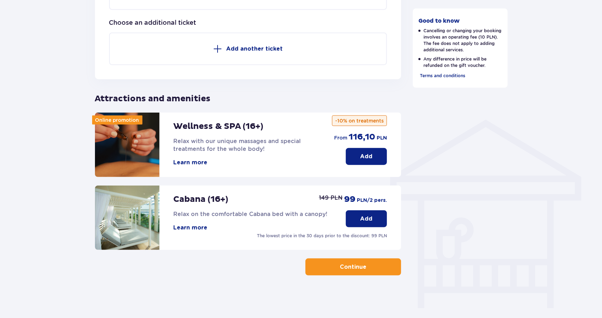
click at [345, 270] on p "Continue" at bounding box center [353, 267] width 27 height 8
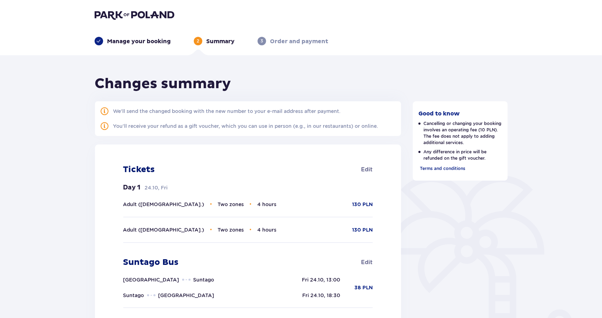
click at [286, 42] on p "Order and payment" at bounding box center [299, 42] width 58 height 8
drag, startPoint x: 170, startPoint y: 40, endPoint x: 160, endPoint y: 40, distance: 9.9
click at [160, 40] on ul "Manage your booking 2 Summary 3 Order and payment" at bounding box center [301, 41] width 413 height 8
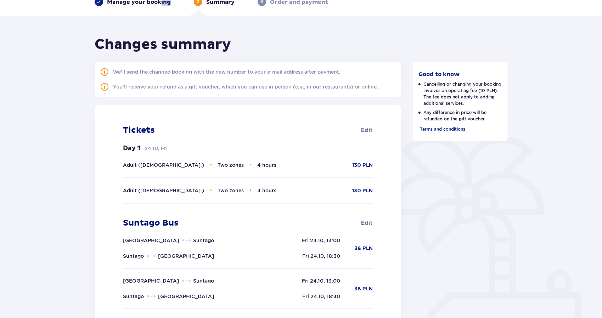
scroll to position [35, 0]
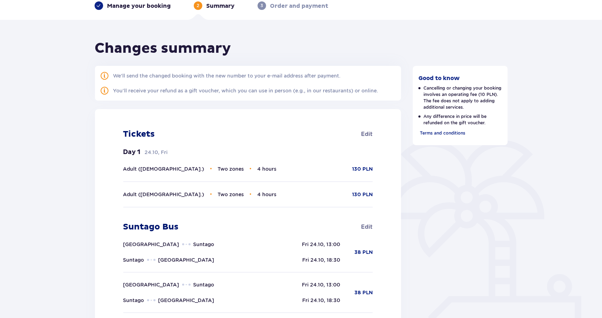
click at [150, 46] on h1 "Changes summary" at bounding box center [163, 49] width 136 height 18
click at [209, 6] on p "Summary" at bounding box center [220, 6] width 28 height 8
click at [136, 6] on p "Manage your booking" at bounding box center [139, 6] width 64 height 8
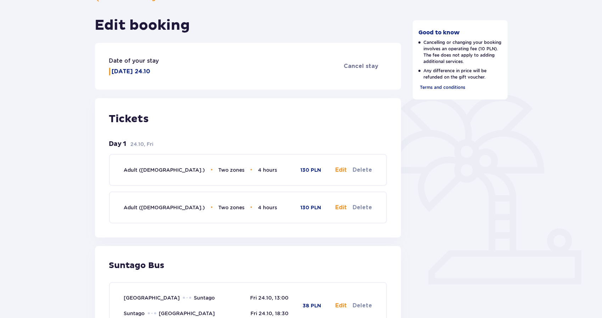
scroll to position [71, 0]
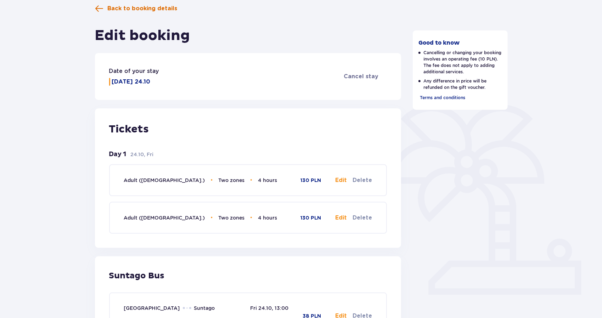
click at [139, 10] on span "Back to booking details" at bounding box center [143, 9] width 70 height 8
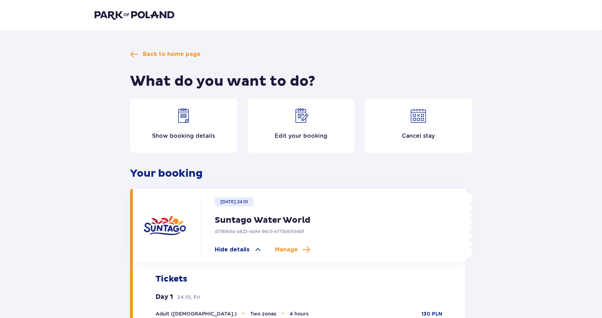
click at [193, 123] on div "Show booking details" at bounding box center [183, 126] width 107 height 54
click at [142, 17] on img at bounding box center [135, 15] width 80 height 10
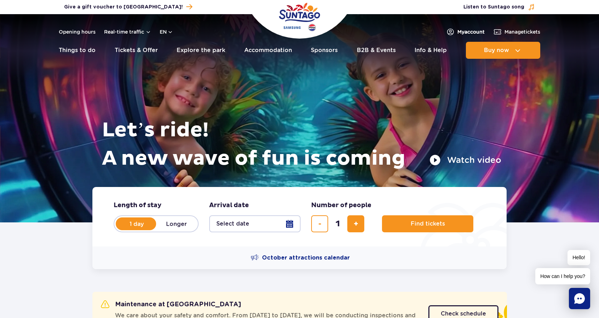
click at [468, 28] on span "My account" at bounding box center [471, 31] width 27 height 7
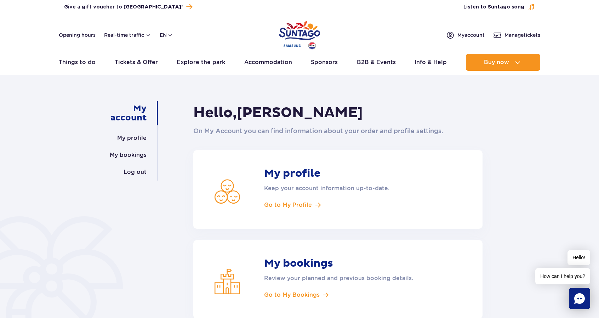
click at [307, 272] on article "My bookings Review your planned and previous booking details. Go to My Bookings" at bounding box center [337, 279] width 289 height 79
click at [303, 298] on span "Go to My Bookings" at bounding box center [292, 295] width 56 height 8
